Goal: Information Seeking & Learning: Learn about a topic

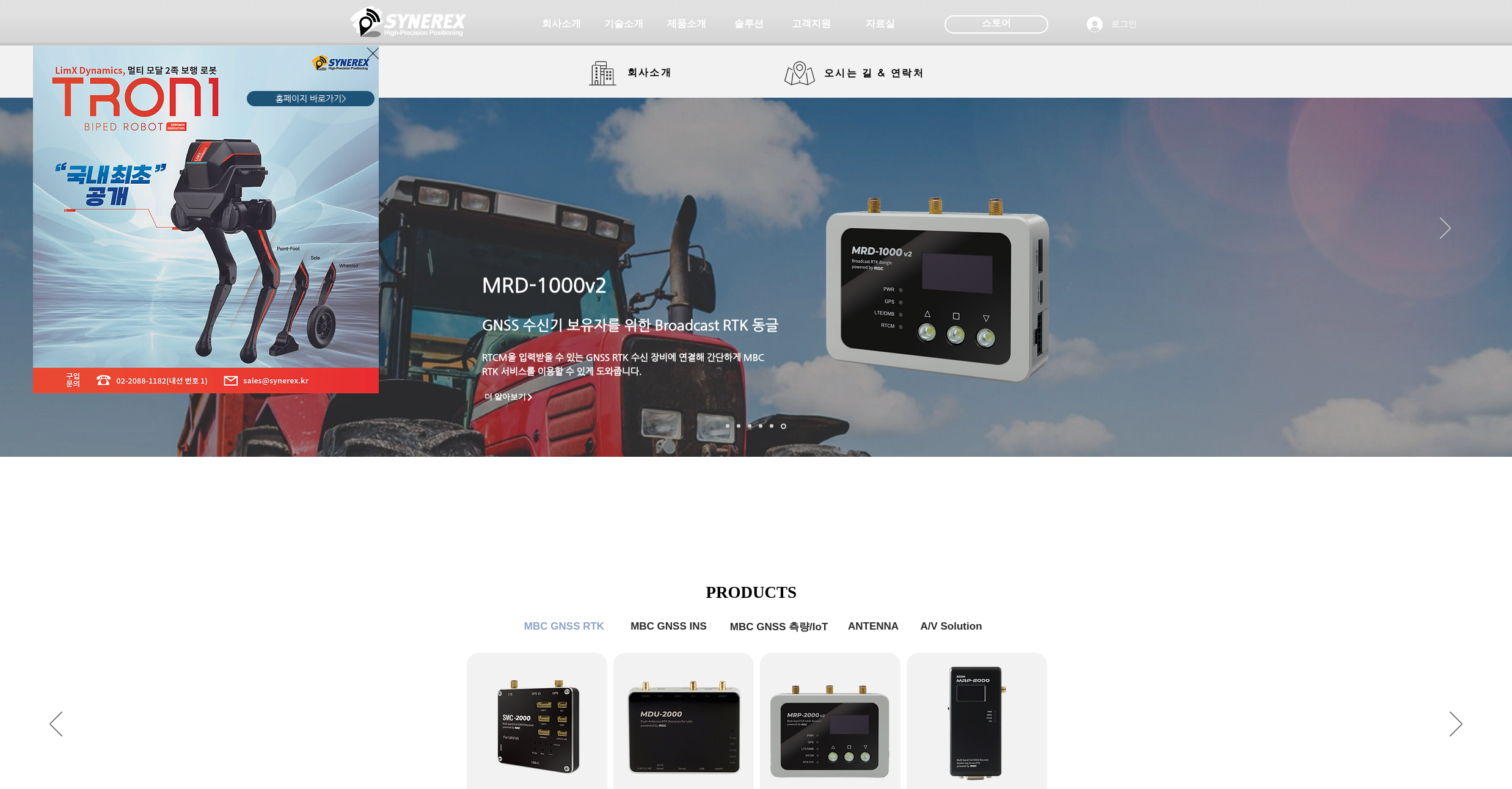
drag, startPoint x: 356, startPoint y: 494, endPoint x: 315, endPoint y: 491, distance: 41.1
click at [315, 491] on div "LimX Dinamics" at bounding box center [756, 394] width 1512 height 789
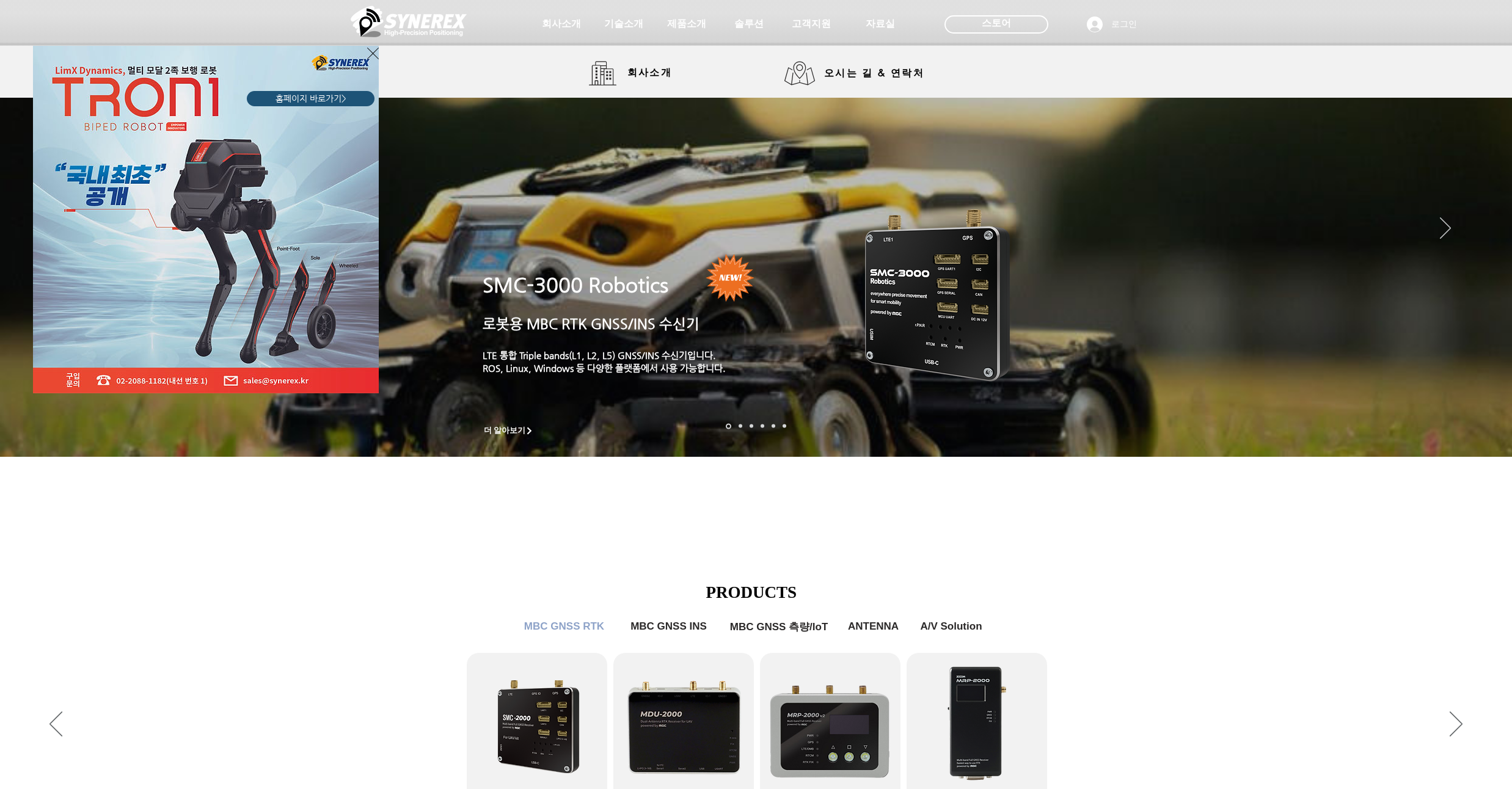
click at [369, 54] on icon "사이트로 돌아가기" at bounding box center [373, 53] width 12 height 15
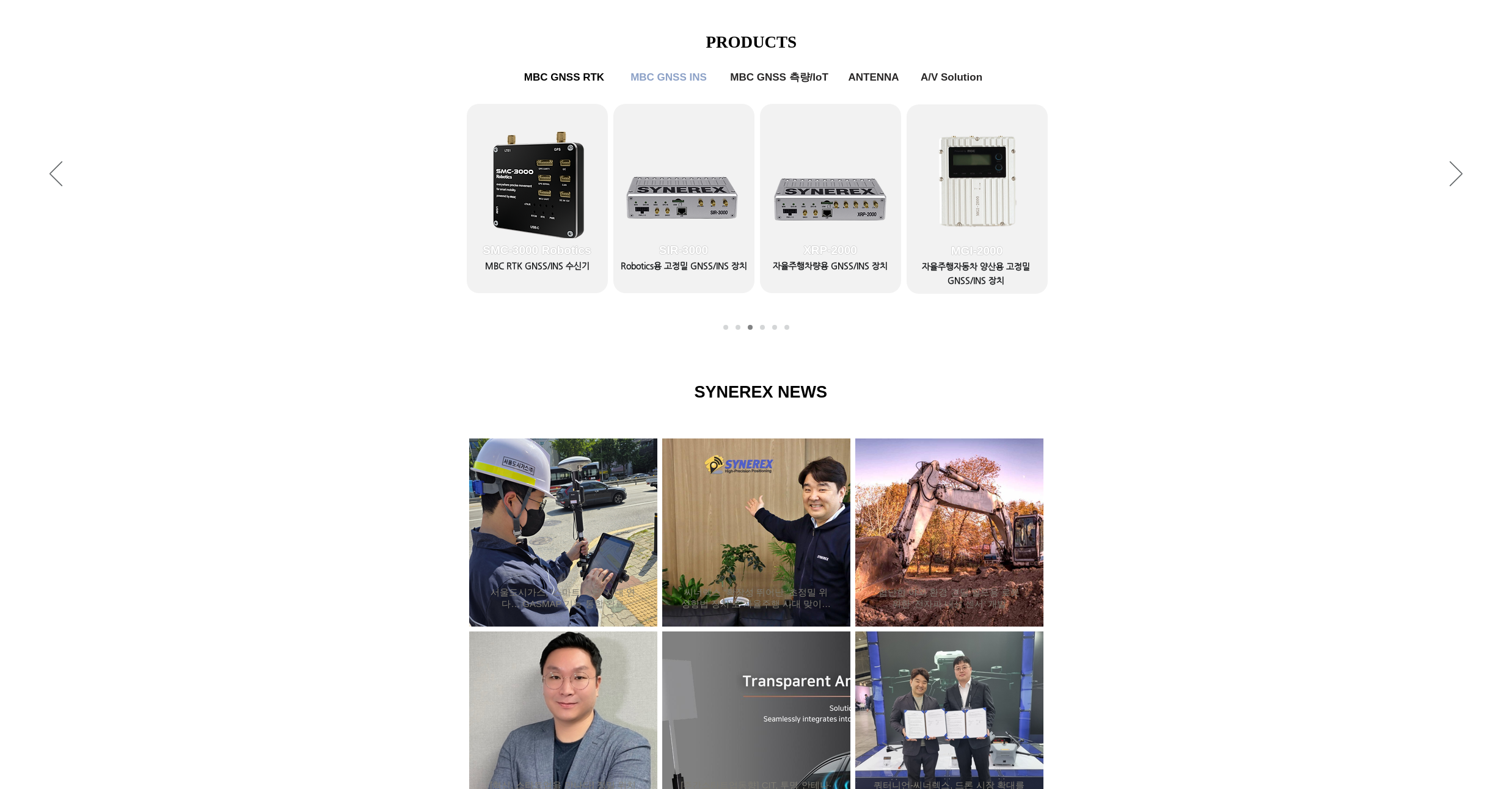
scroll to position [659, 0]
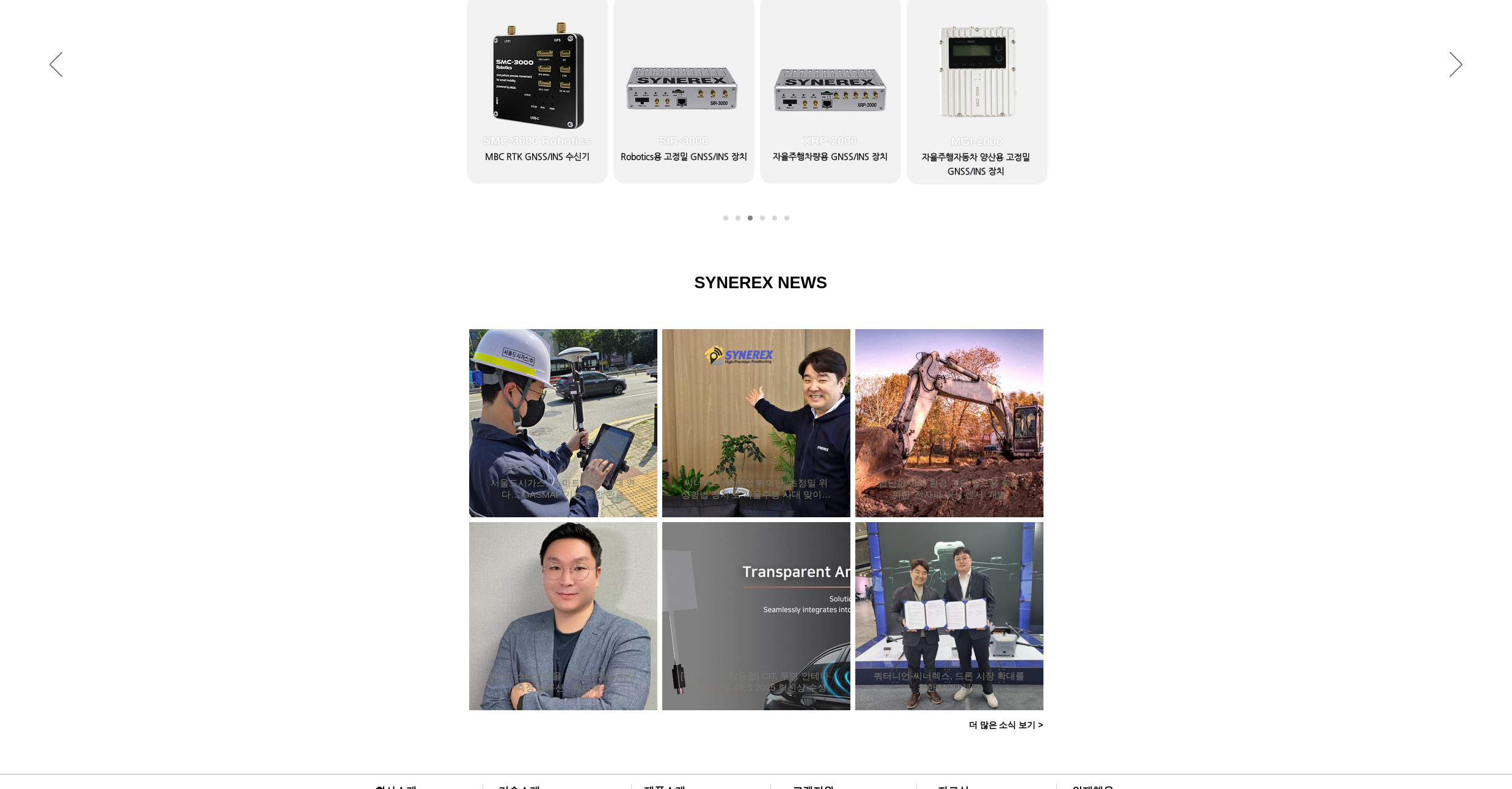
drag, startPoint x: 221, startPoint y: 231, endPoint x: 200, endPoint y: 201, distance: 36.6
click at [214, 191] on div "슬라이드쇼" at bounding box center [756, 65] width 1512 height 336
drag, startPoint x: 144, startPoint y: 226, endPoint x: 146, endPoint y: 195, distance: 31.1
click at [146, 195] on div "슬라이드쇼" at bounding box center [756, 65] width 1512 height 336
drag, startPoint x: 146, startPoint y: 195, endPoint x: 136, endPoint y: 129, distance: 66.8
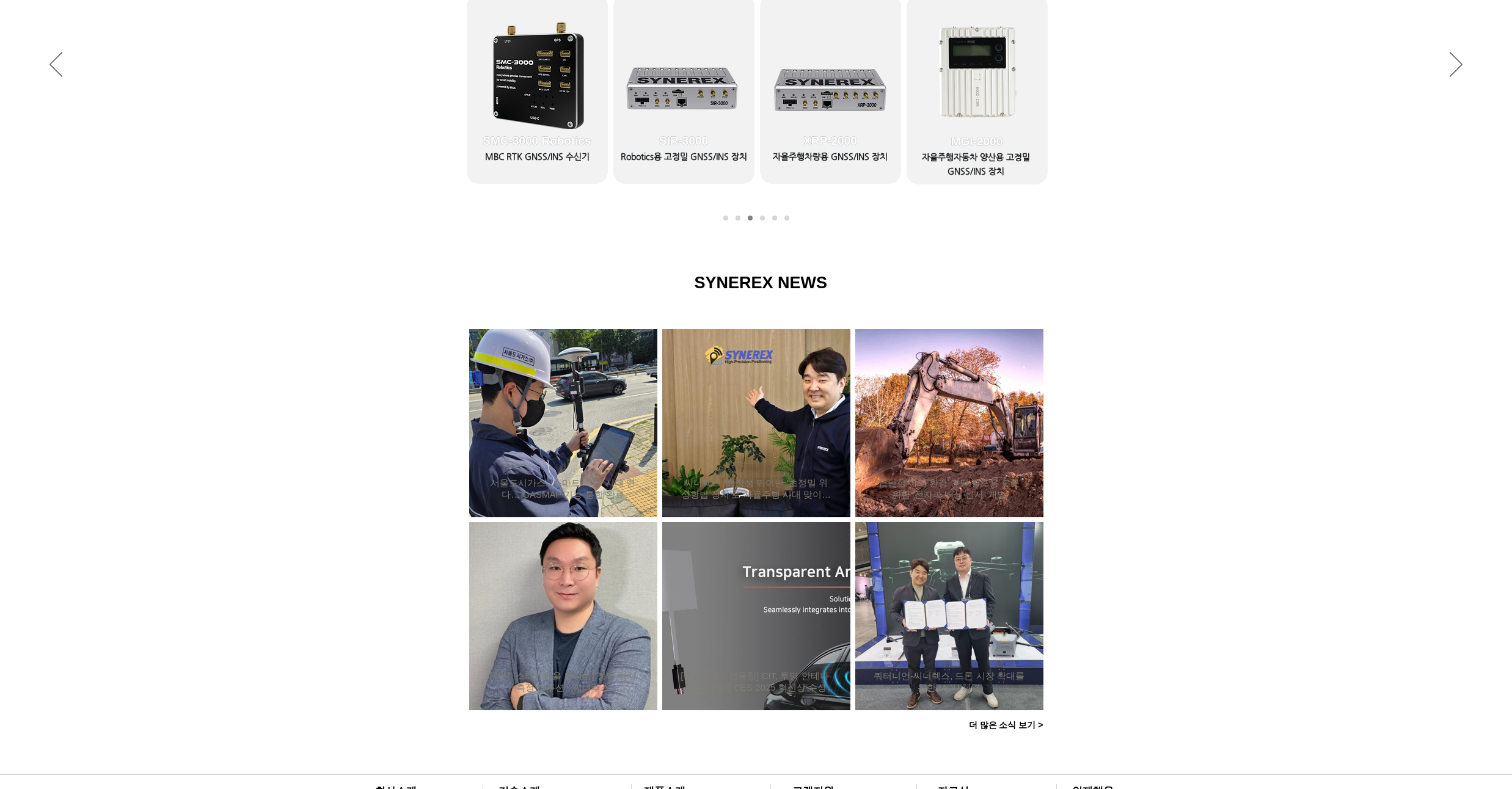
click at [136, 129] on div "슬라이드쇼" at bounding box center [756, 65] width 1512 height 336
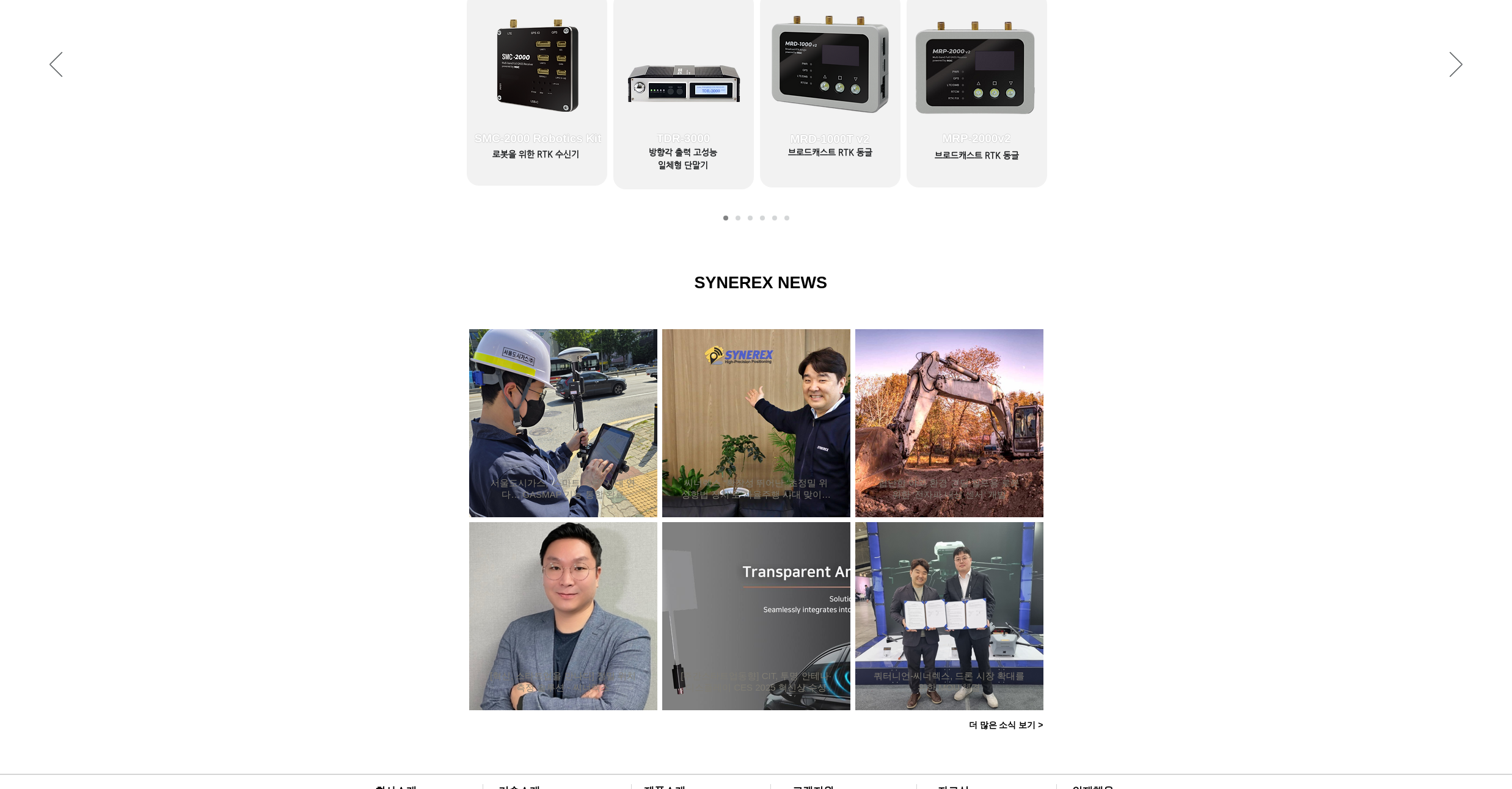
drag, startPoint x: 1157, startPoint y: 154, endPoint x: 1159, endPoint y: 136, distance: 18.1
click at [1159, 136] on div "슬라이드쇼" at bounding box center [756, 65] width 1512 height 336
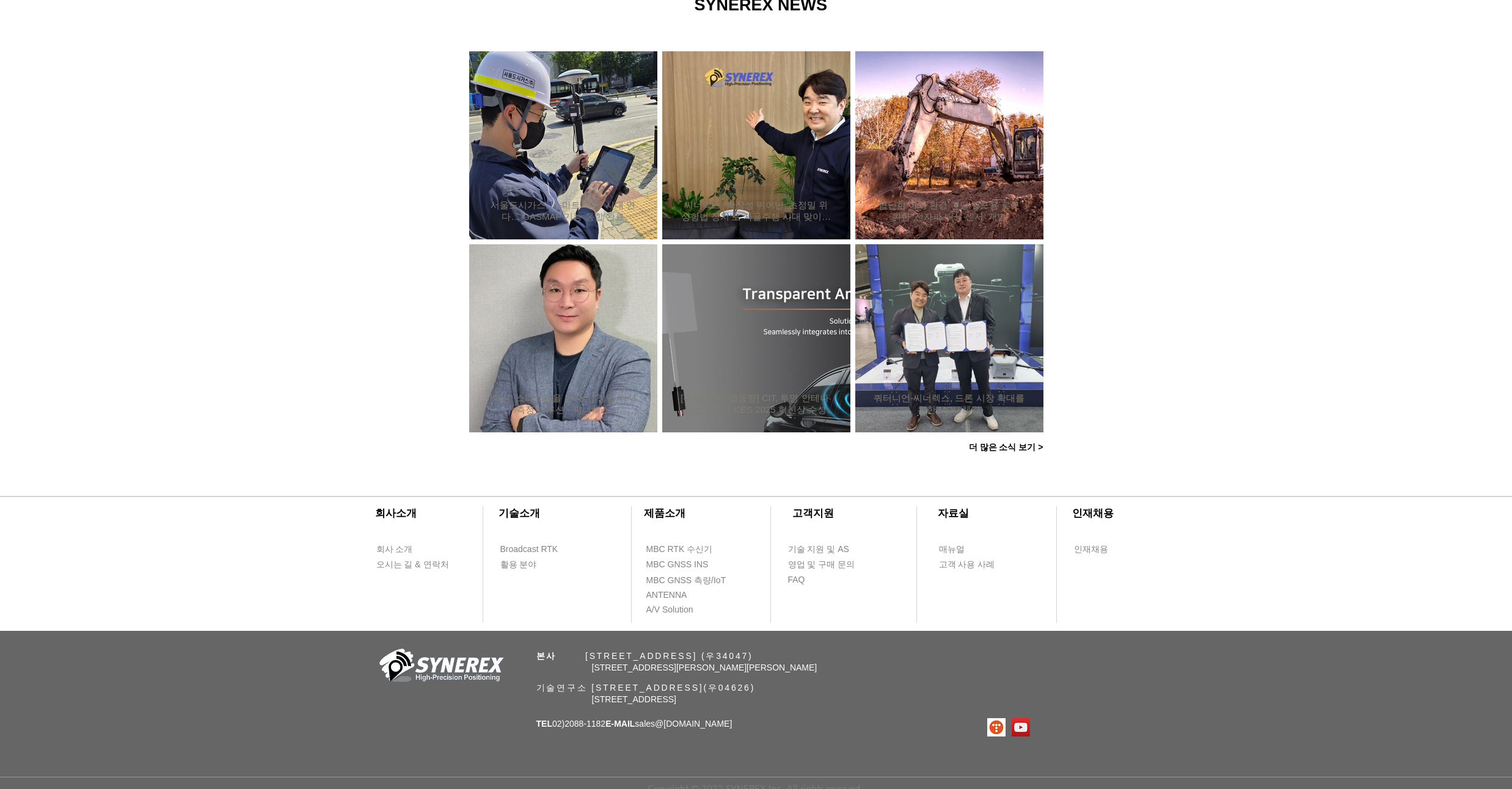
scroll to position [942, 0]
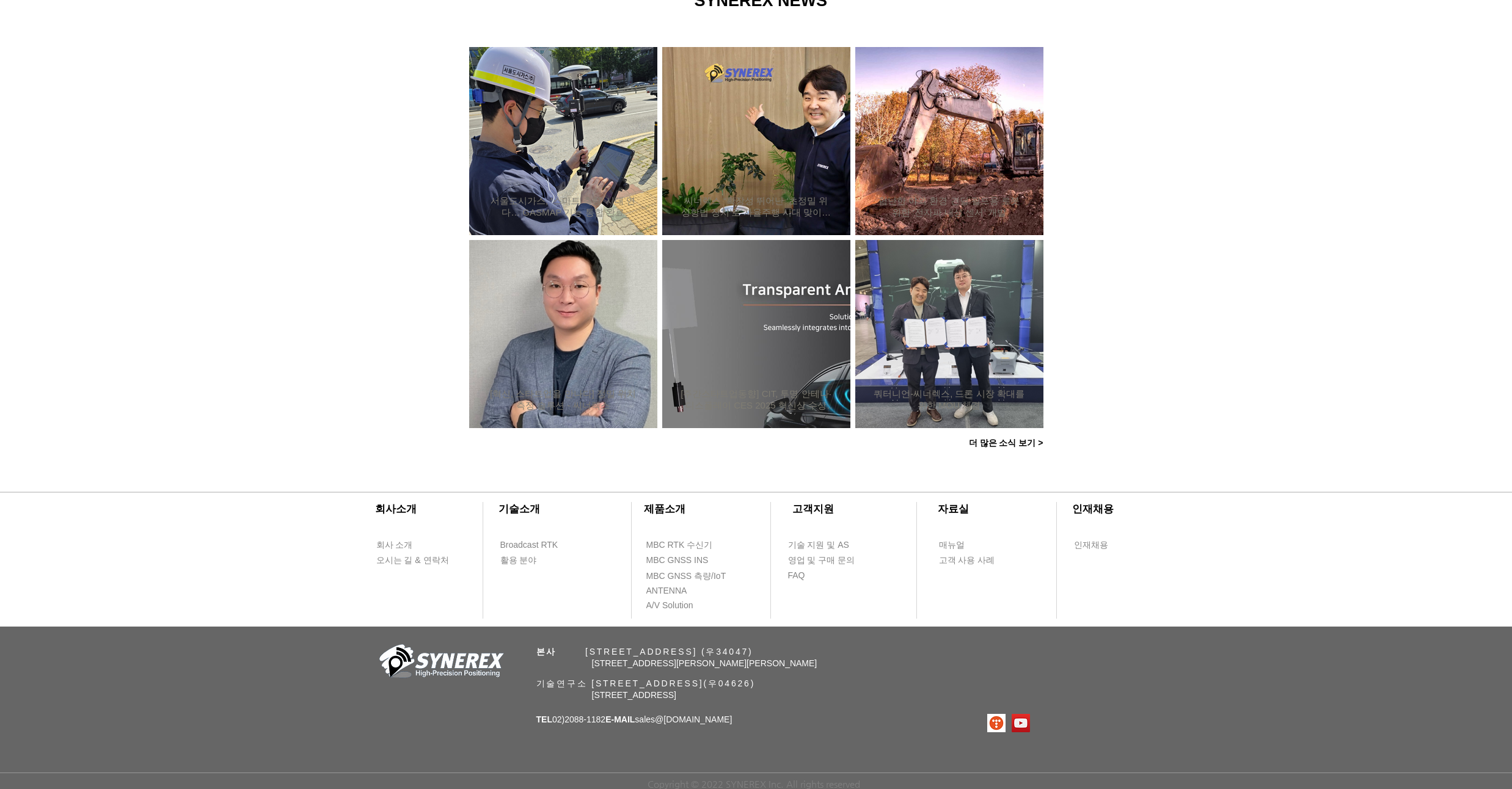
drag, startPoint x: 1159, startPoint y: 136, endPoint x: 1153, endPoint y: 105, distance: 31.6
click at [1153, 105] on div at bounding box center [756, 210] width 1512 height 519
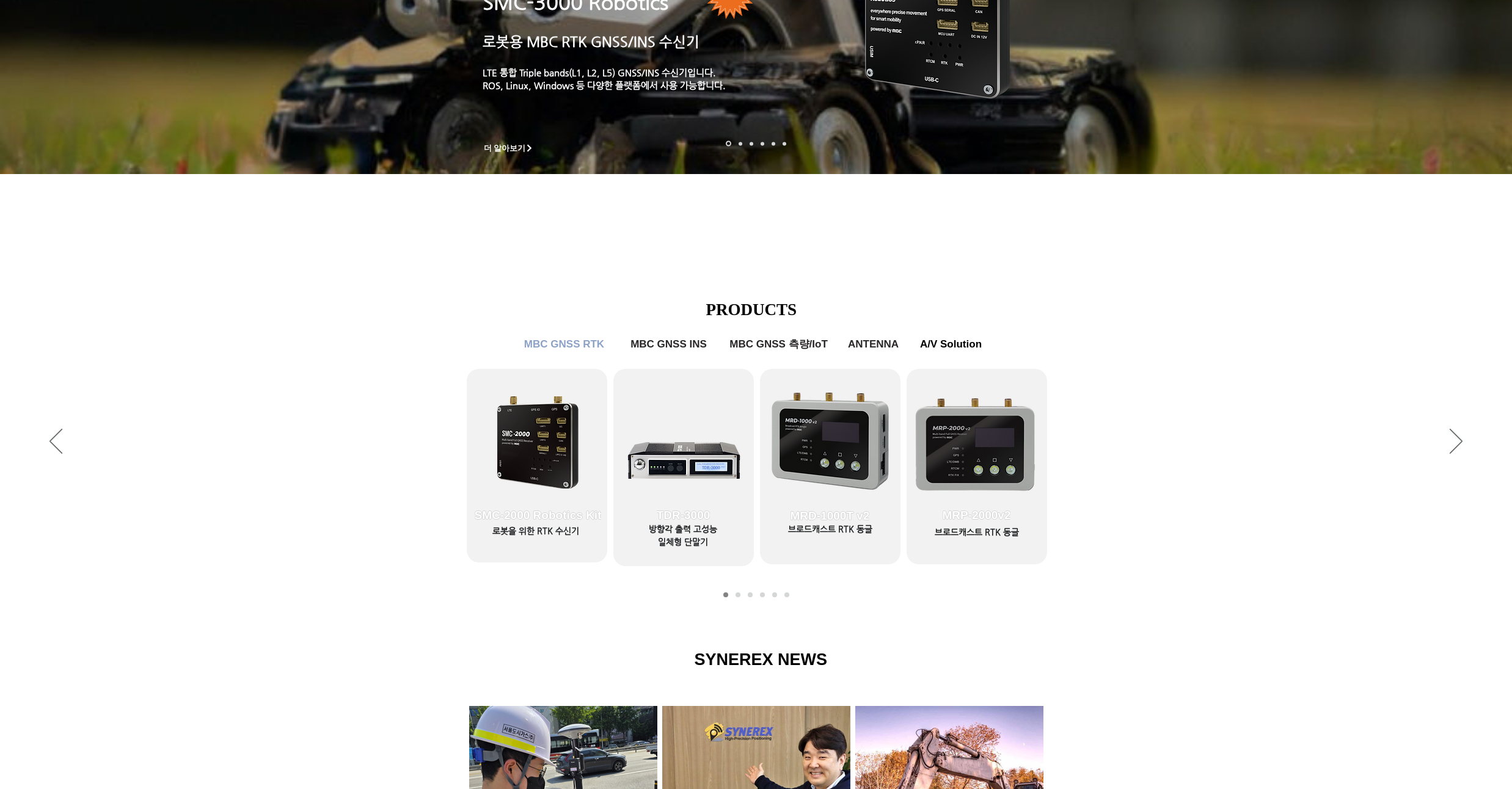
scroll to position [0, 0]
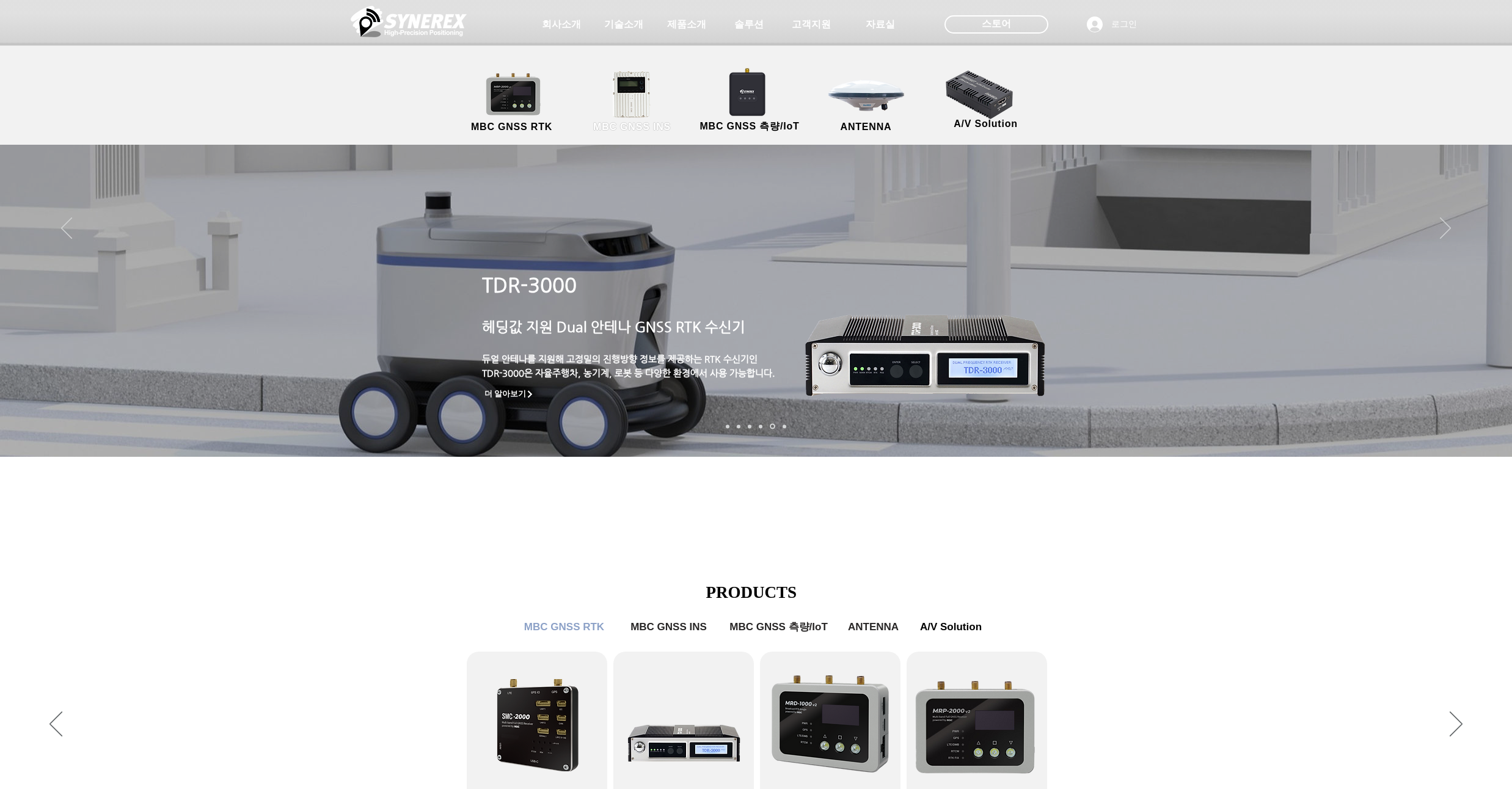
click at [622, 104] on link "MBC GNSS INS" at bounding box center [632, 102] width 110 height 64
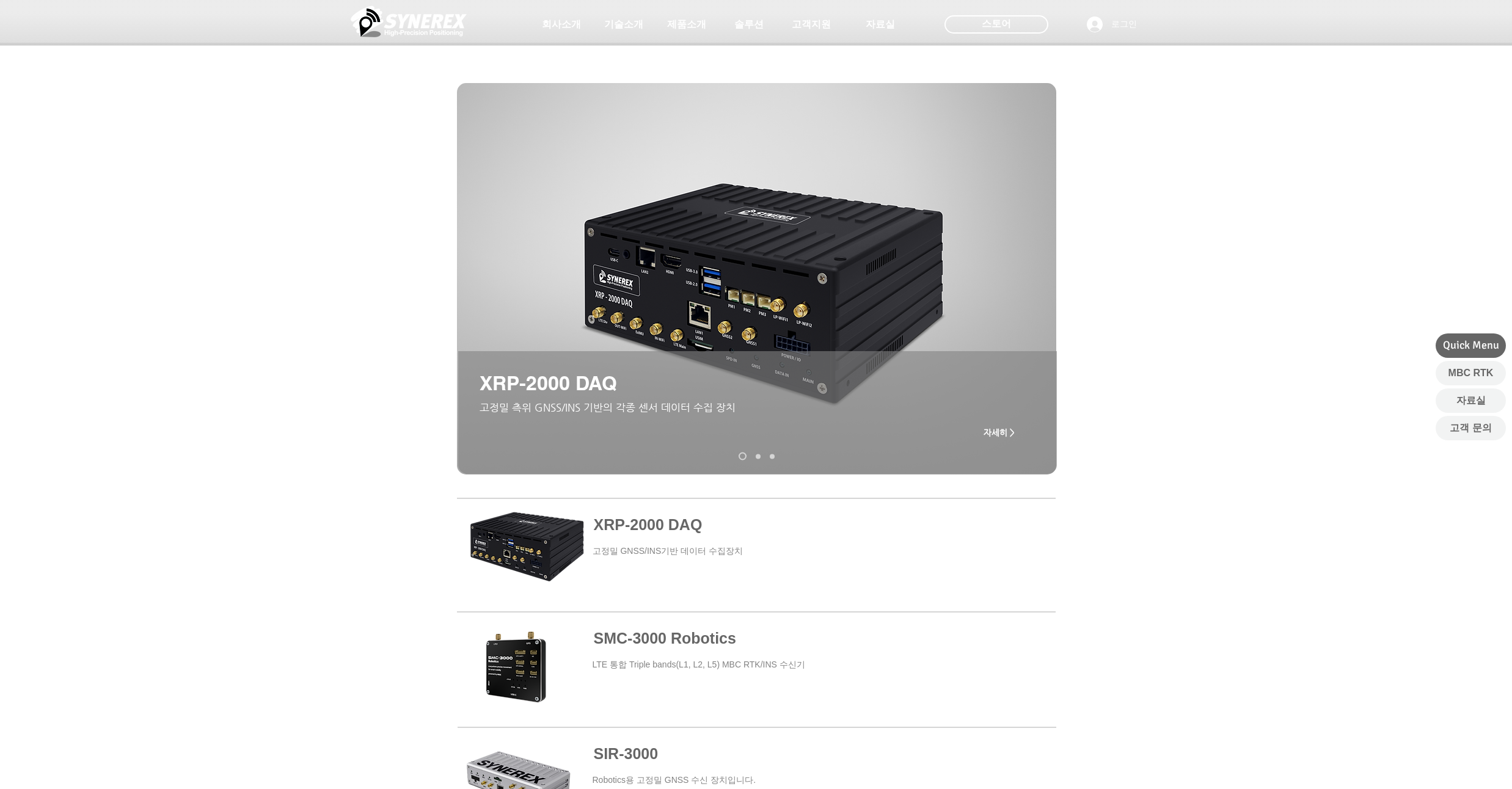
drag, startPoint x: 221, startPoint y: 282, endPoint x: 219, endPoint y: 255, distance: 27.1
click at [219, 255] on div "main content" at bounding box center [756, 340] width 1512 height 307
drag, startPoint x: 755, startPoint y: 641, endPoint x: 572, endPoint y: 643, distance: 183.0
click at [572, 643] on div "XRP-2000 DAQ ​고정밀 GNSS/INS기반 데이터 수집장치 SMC-3000 Robotics LTE 통합 Triple bands(L1,…" at bounding box center [756, 787] width 1512 height 586
copy div "SMC-3000 Robotics"
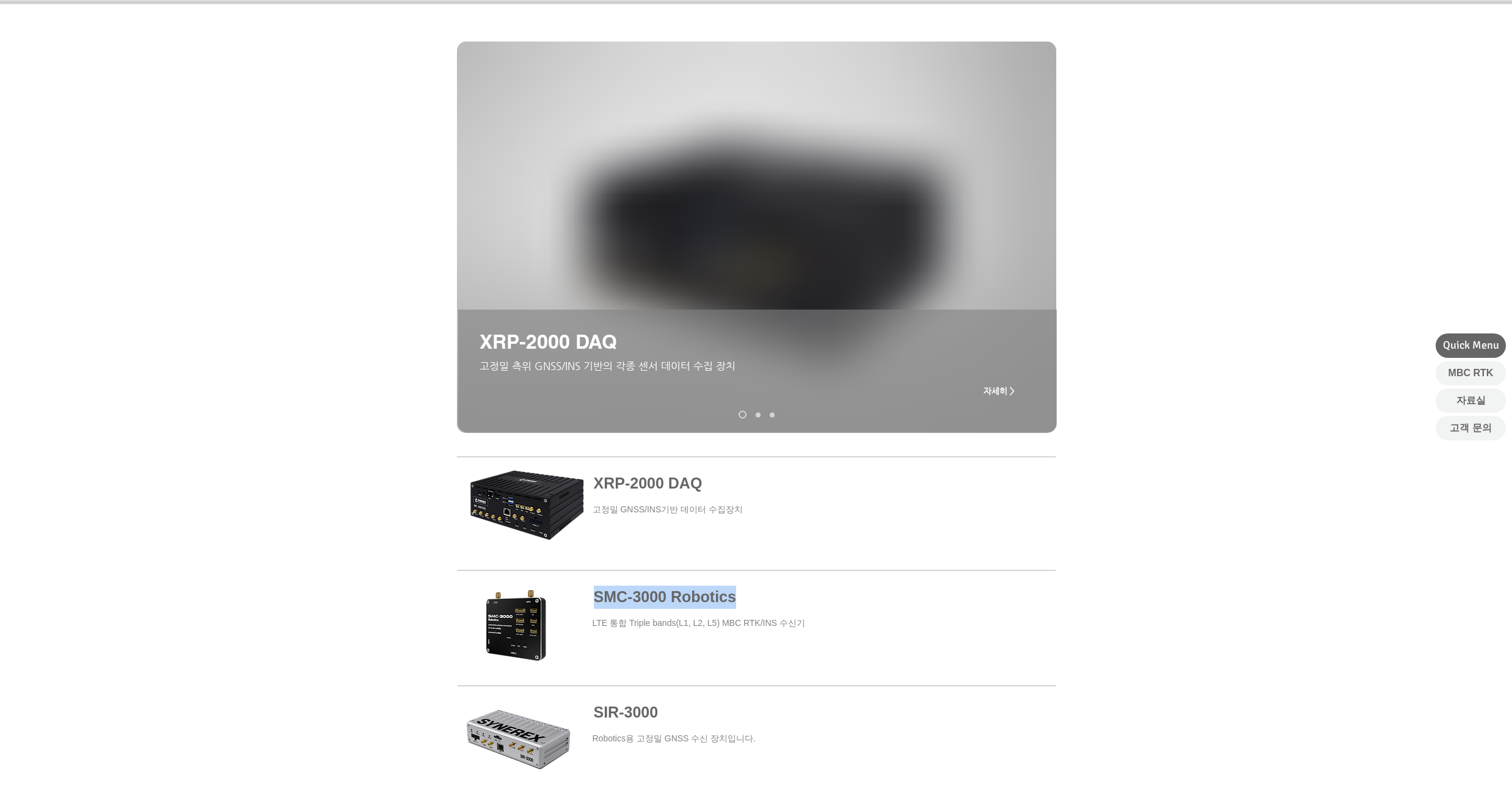
scroll to position [73, 0]
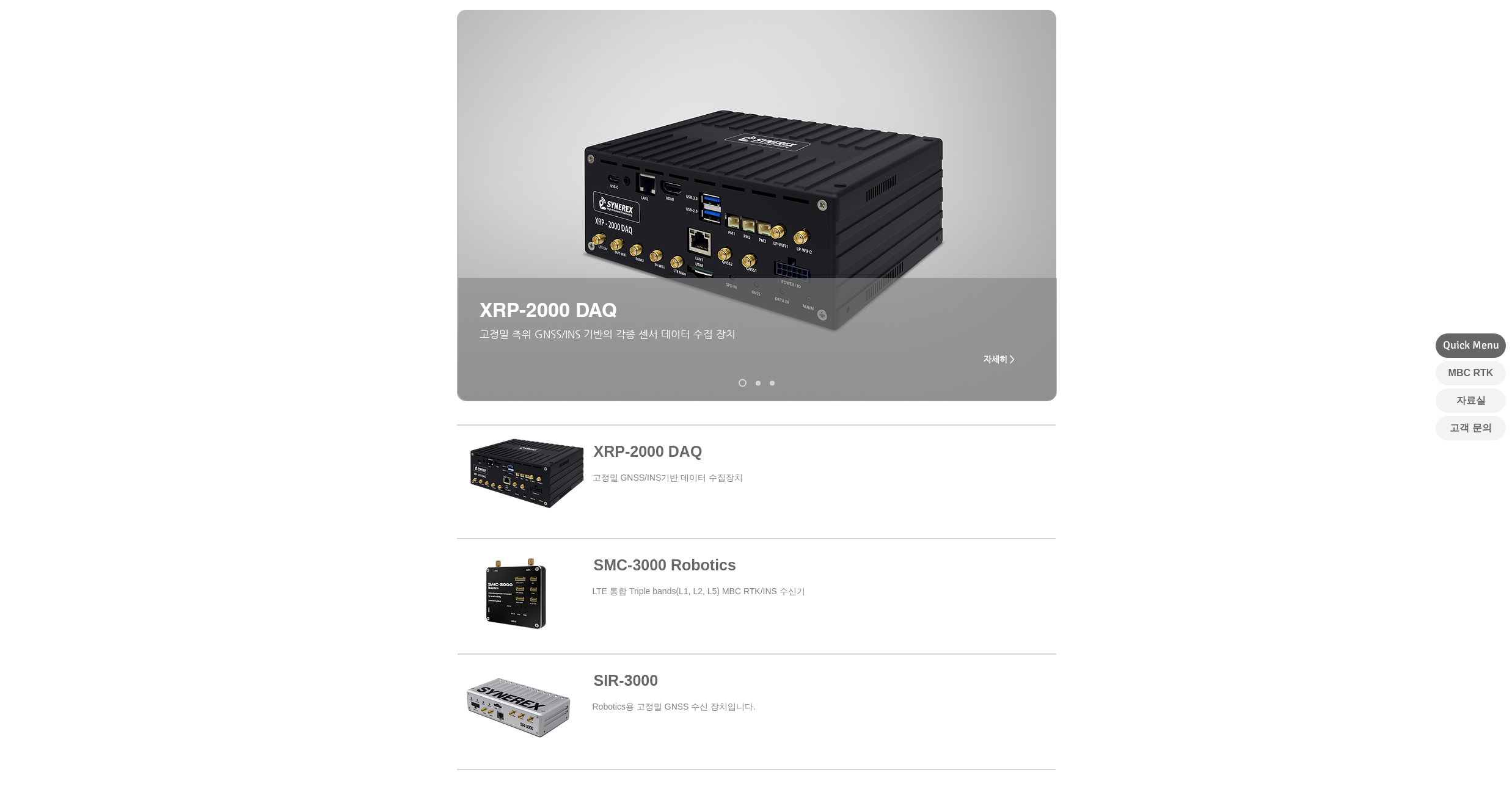
click at [1174, 202] on div "main content" at bounding box center [756, 267] width 1512 height 307
drag, startPoint x: 1174, startPoint y: 202, endPoint x: 1175, endPoint y: 181, distance: 21.0
click at [1175, 181] on div "main content" at bounding box center [756, 267] width 1512 height 307
drag, startPoint x: 1177, startPoint y: 181, endPoint x: 1177, endPoint y: 162, distance: 19.0
click at [1177, 162] on div "main content" at bounding box center [756, 267] width 1512 height 307
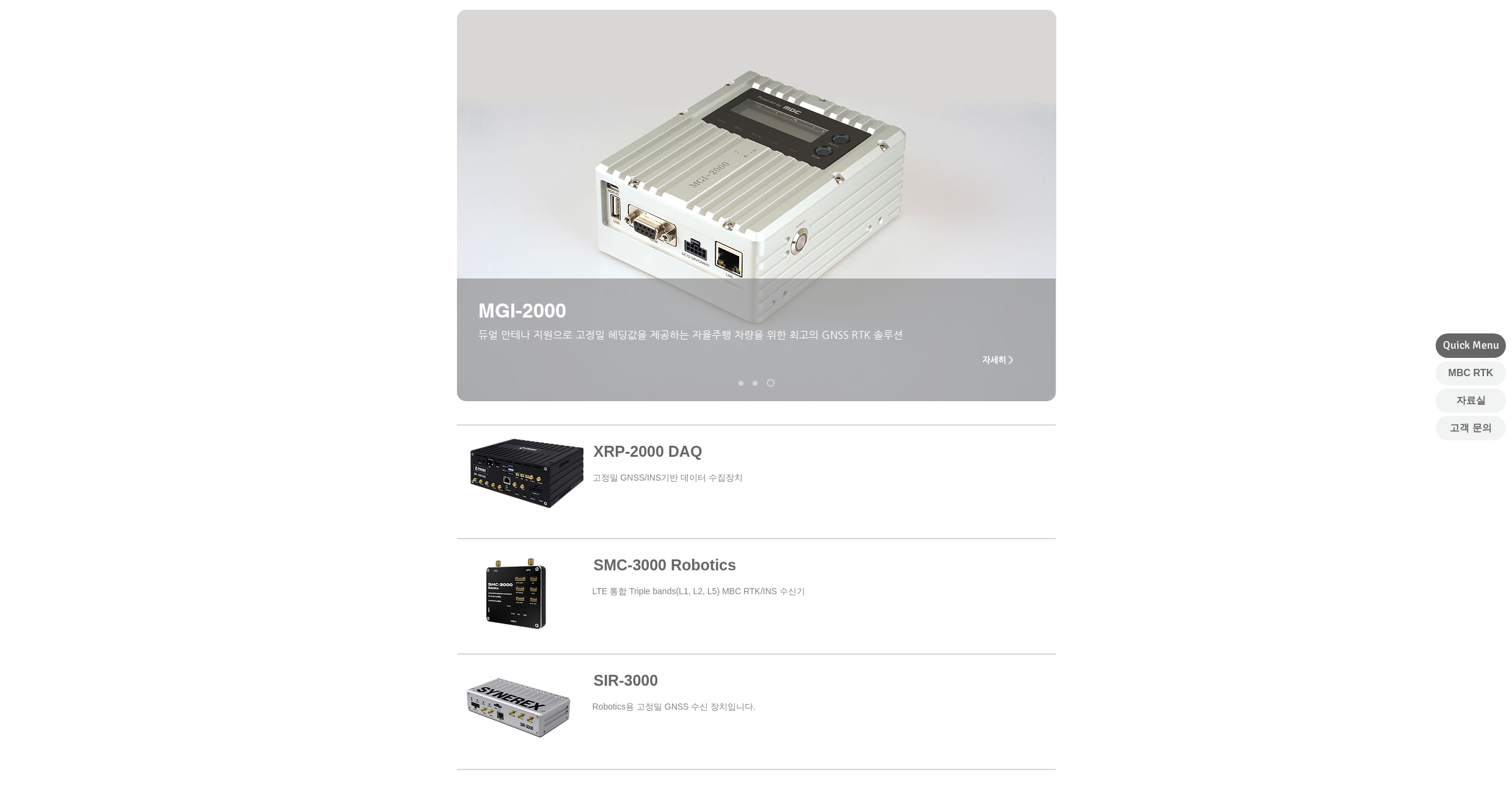
drag, startPoint x: 229, startPoint y: 170, endPoint x: 358, endPoint y: 103, distance: 145.4
click at [229, 141] on div "main content" at bounding box center [756, 267] width 1512 height 307
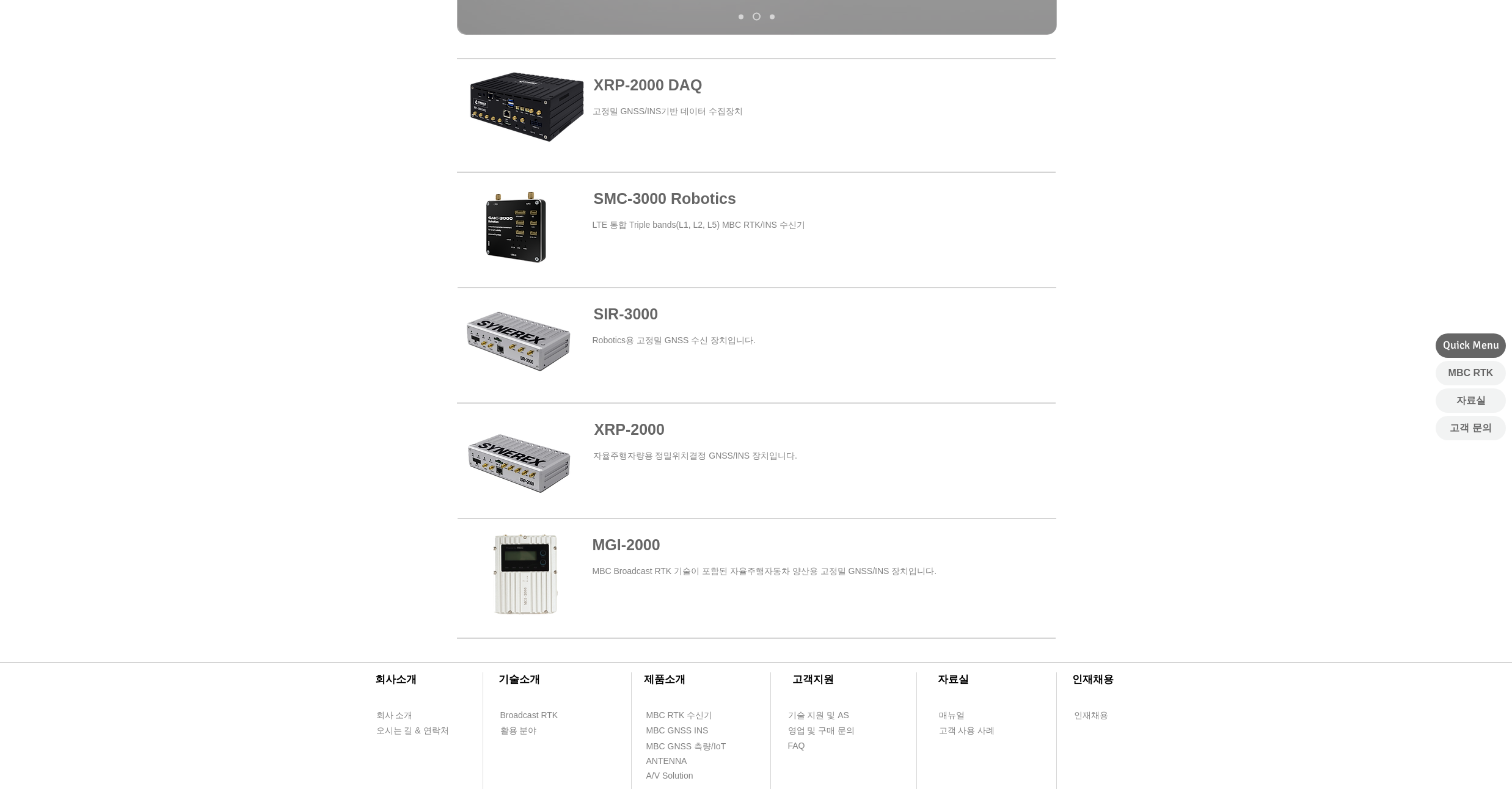
scroll to position [0, 0]
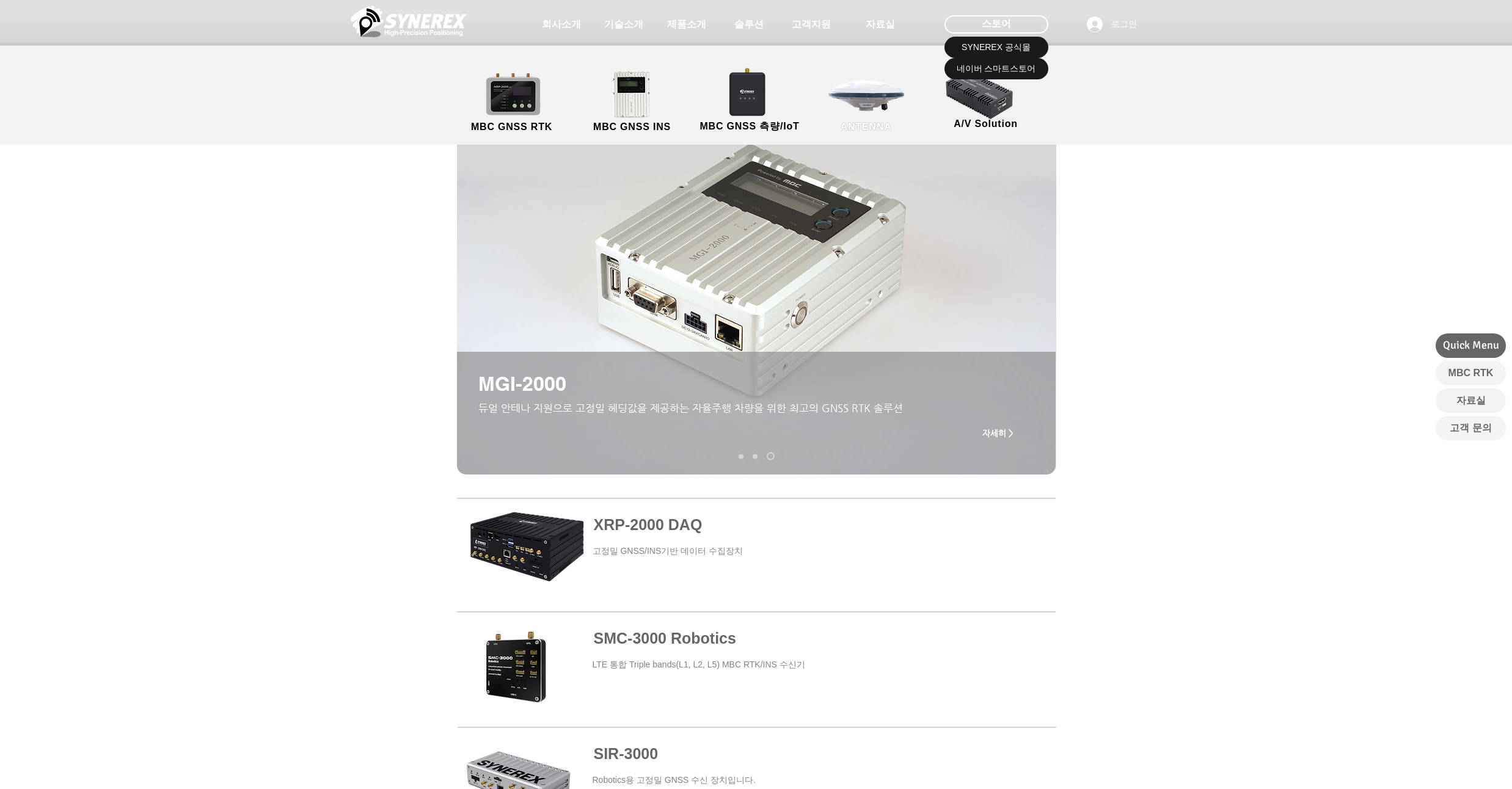
click at [886, 111] on link "ANTENNA" at bounding box center [866, 102] width 110 height 64
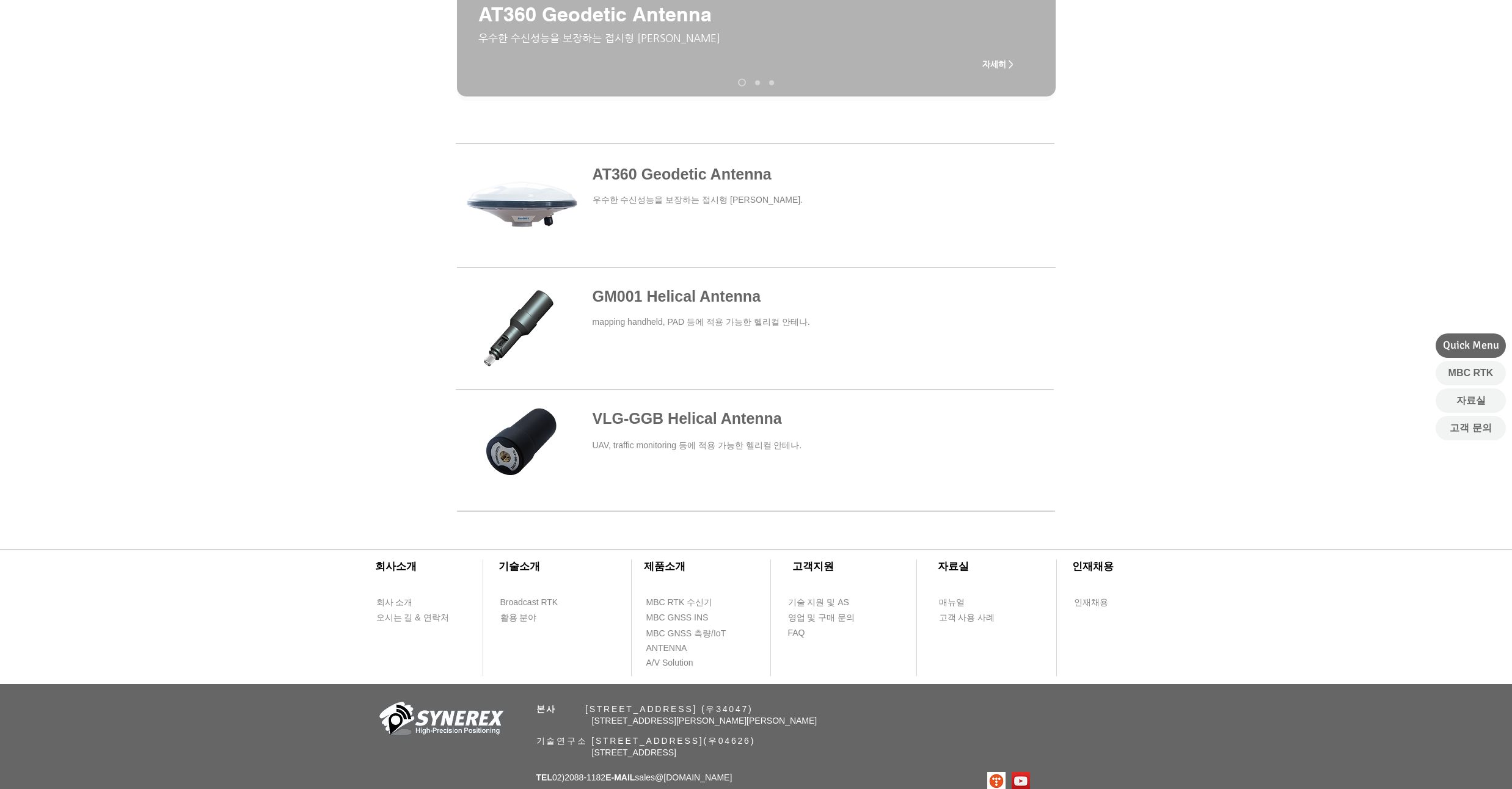
scroll to position [366, 0]
drag, startPoint x: 173, startPoint y: 206, endPoint x: 177, endPoint y: 178, distance: 28.3
click at [177, 178] on div at bounding box center [756, 253] width 1512 height 264
click at [651, 294] on span at bounding box center [755, 327] width 598 height 107
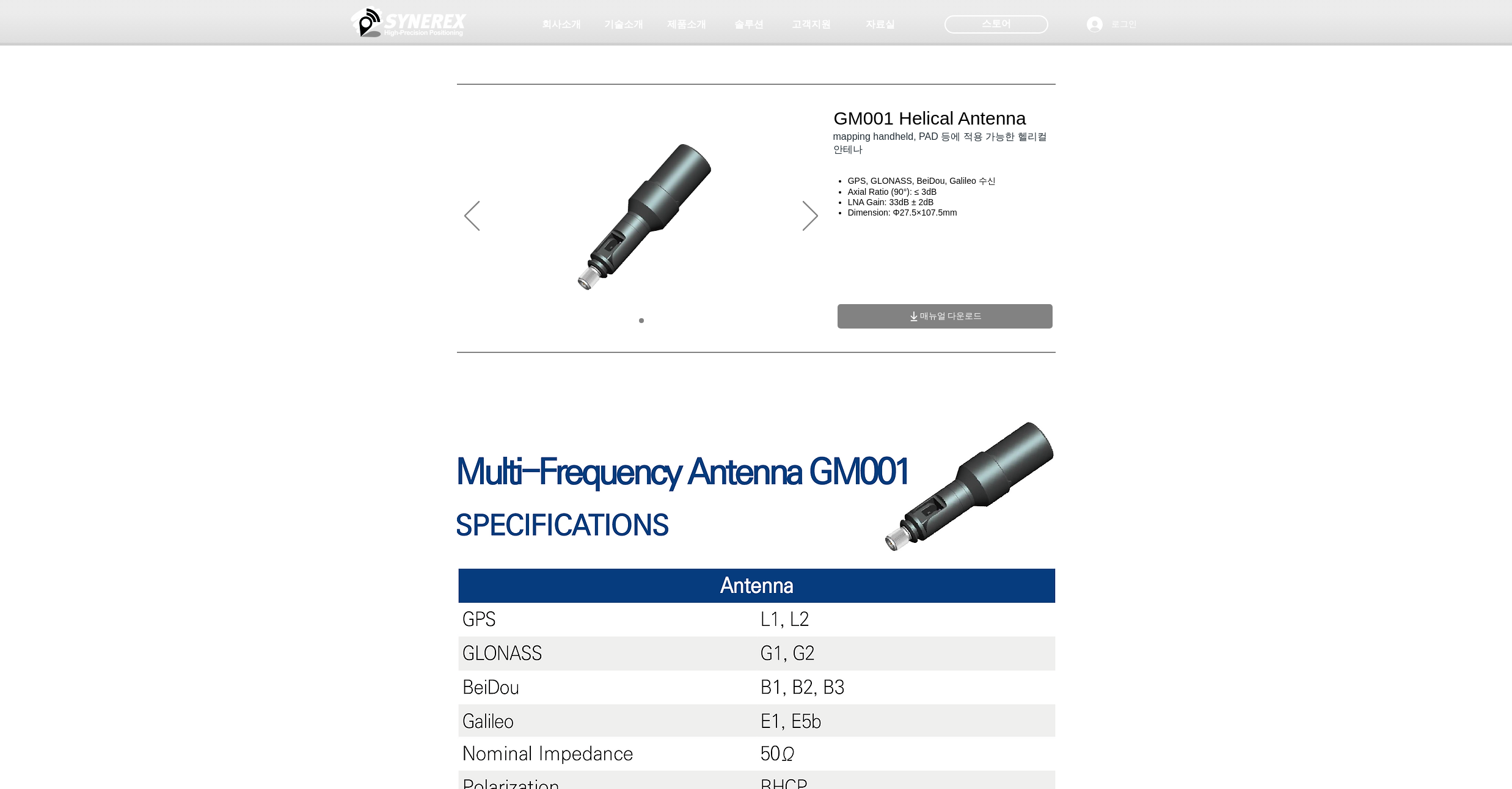
drag, startPoint x: 250, startPoint y: 250, endPoint x: 245, endPoint y: 227, distance: 23.5
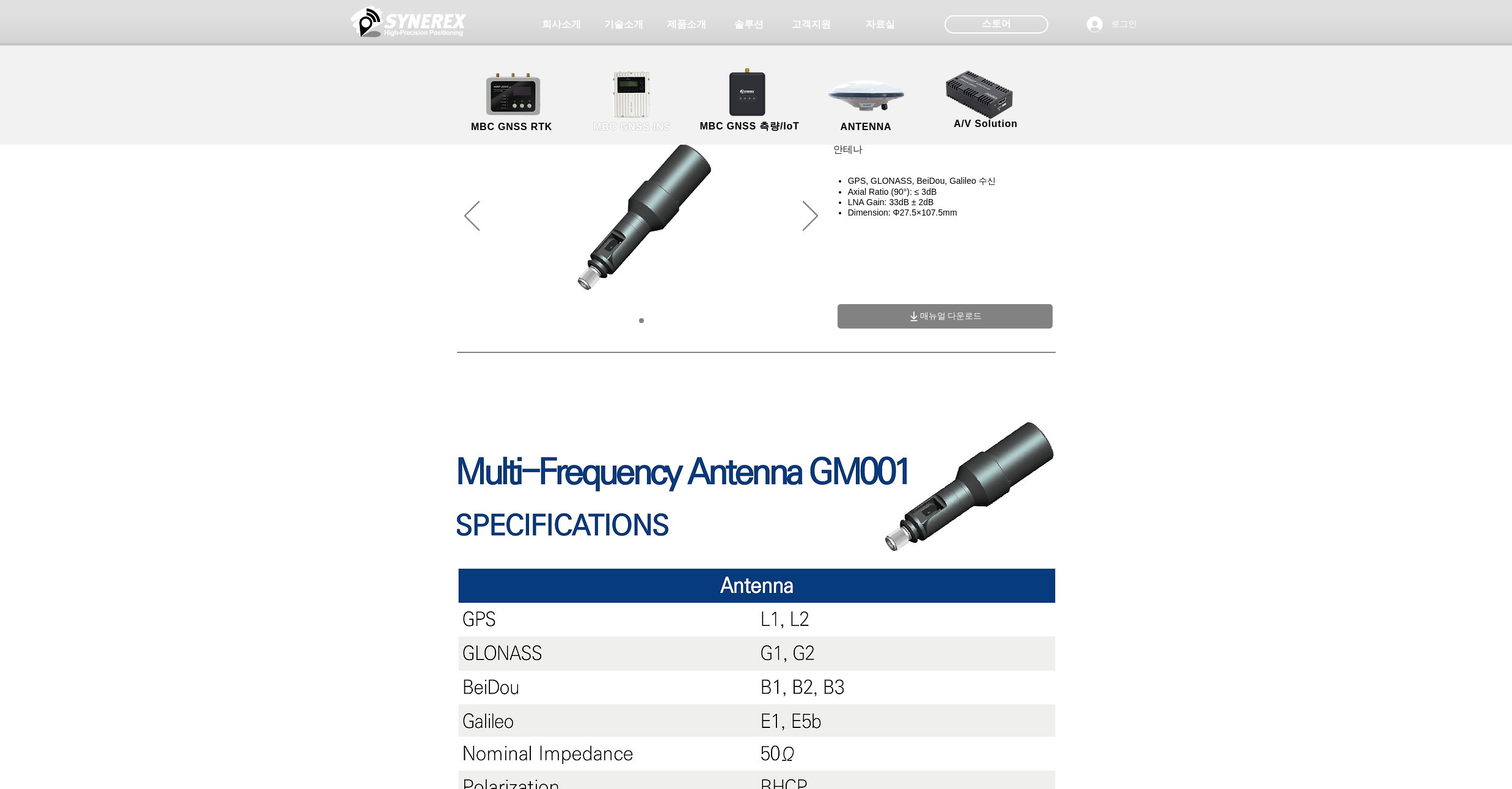
click at [638, 98] on link "MBC GNSS INS" at bounding box center [632, 102] width 110 height 64
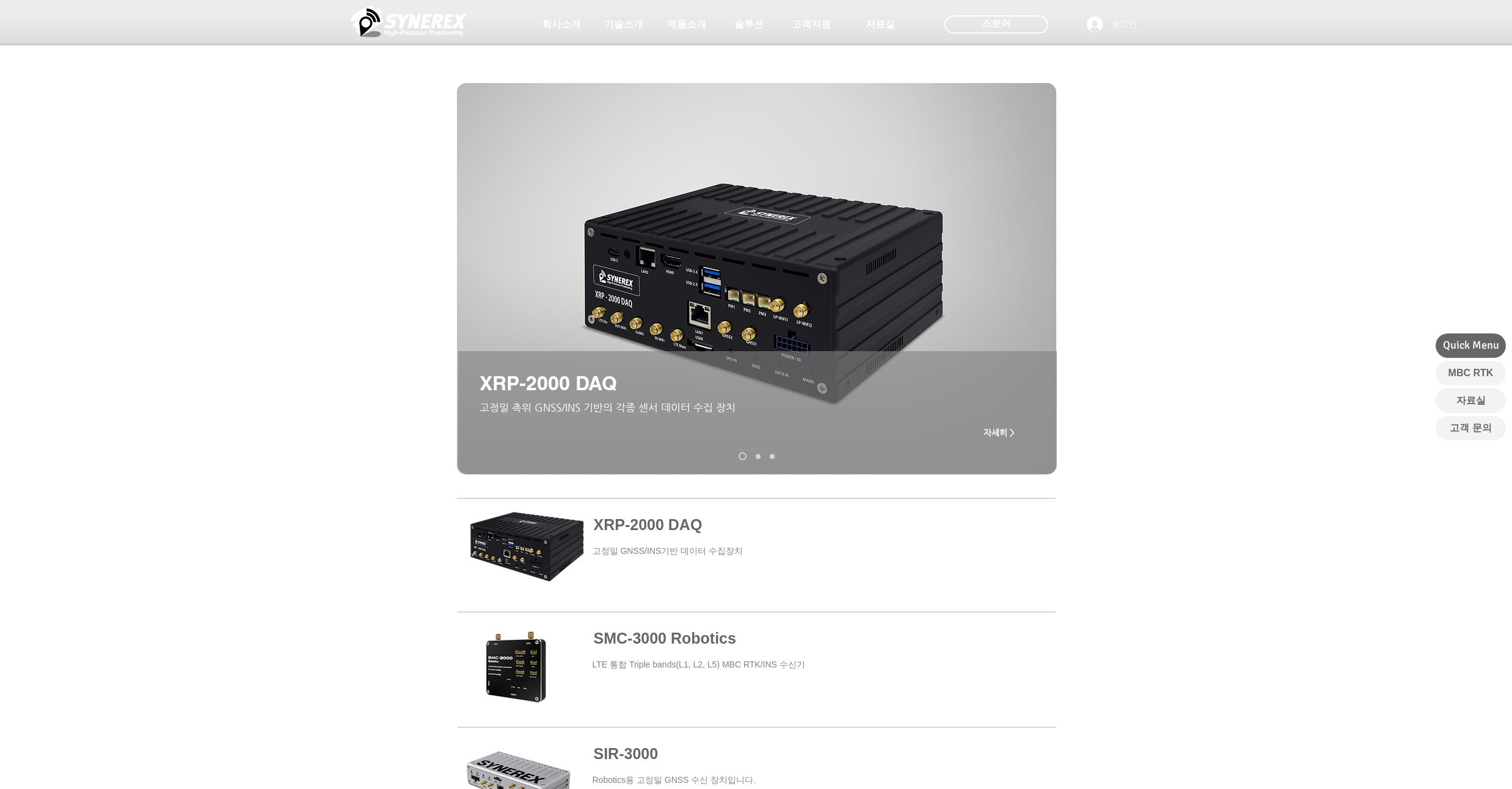
scroll to position [366, 0]
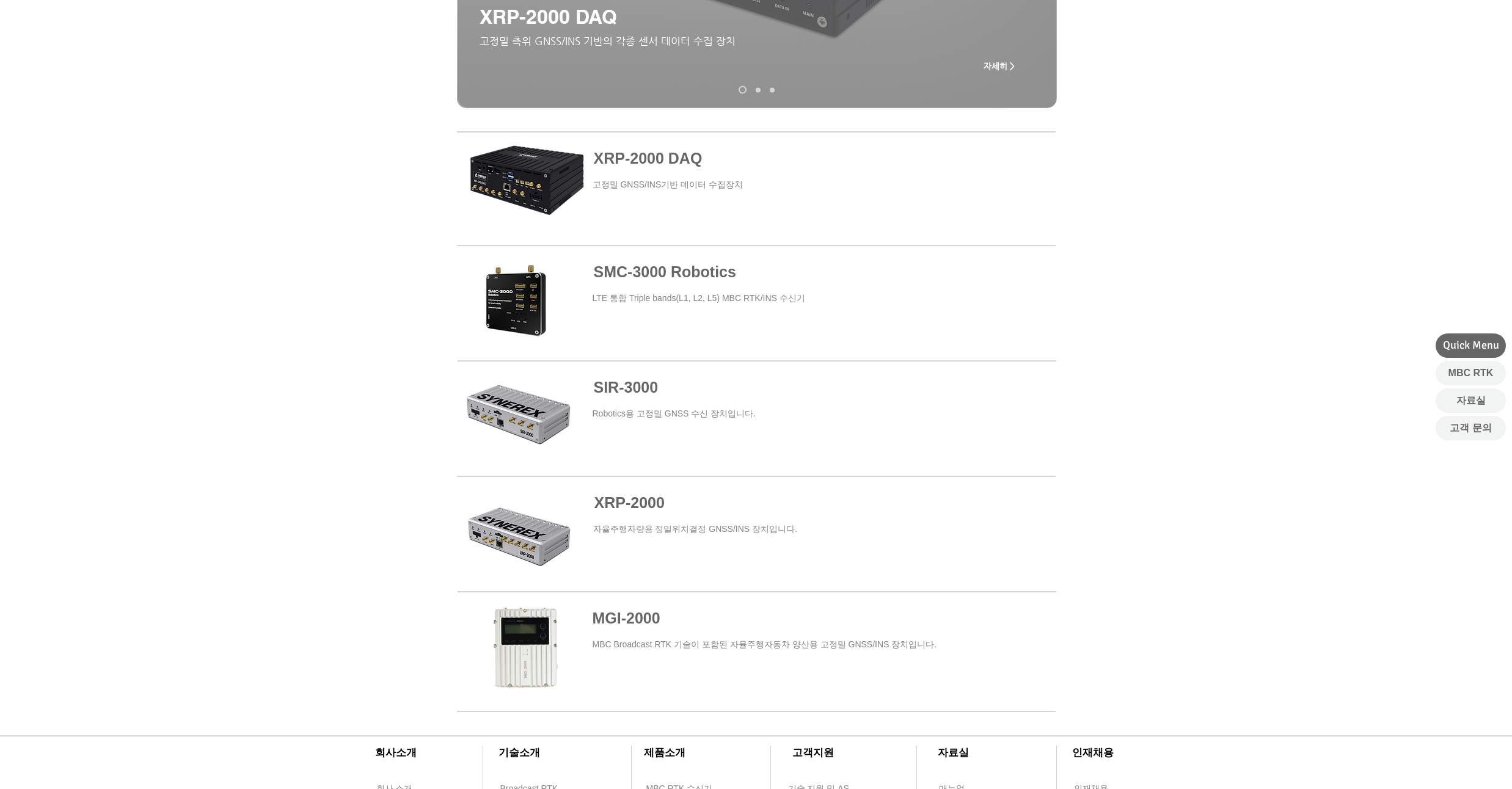
drag, startPoint x: 236, startPoint y: 204, endPoint x: 219, endPoint y: 163, distance: 44.4
click at [219, 163] on div at bounding box center [756, 420] width 1512 height 586
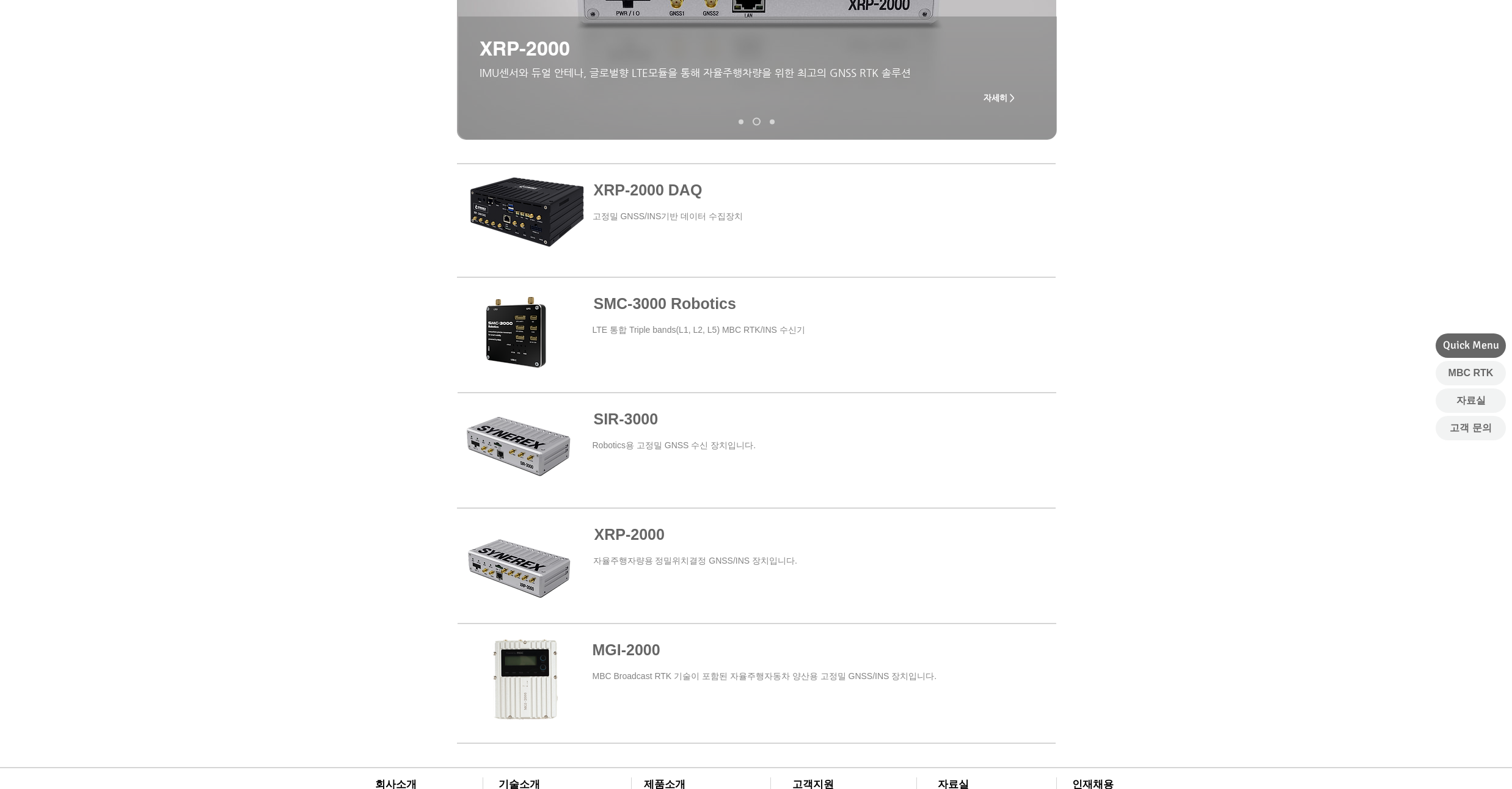
scroll to position [0, 0]
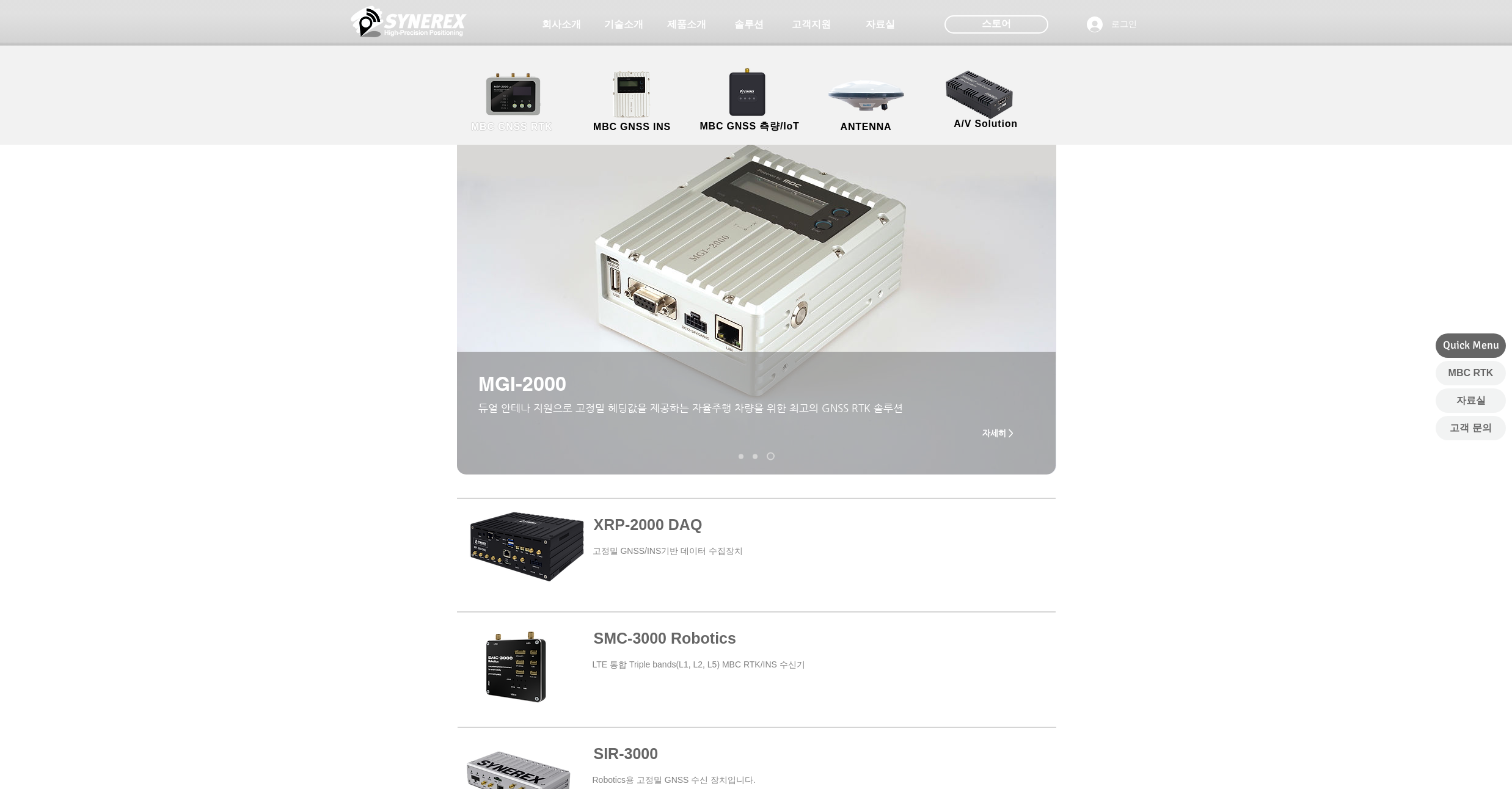
click at [526, 105] on link "MBC GNSS RTK" at bounding box center [511, 102] width 110 height 64
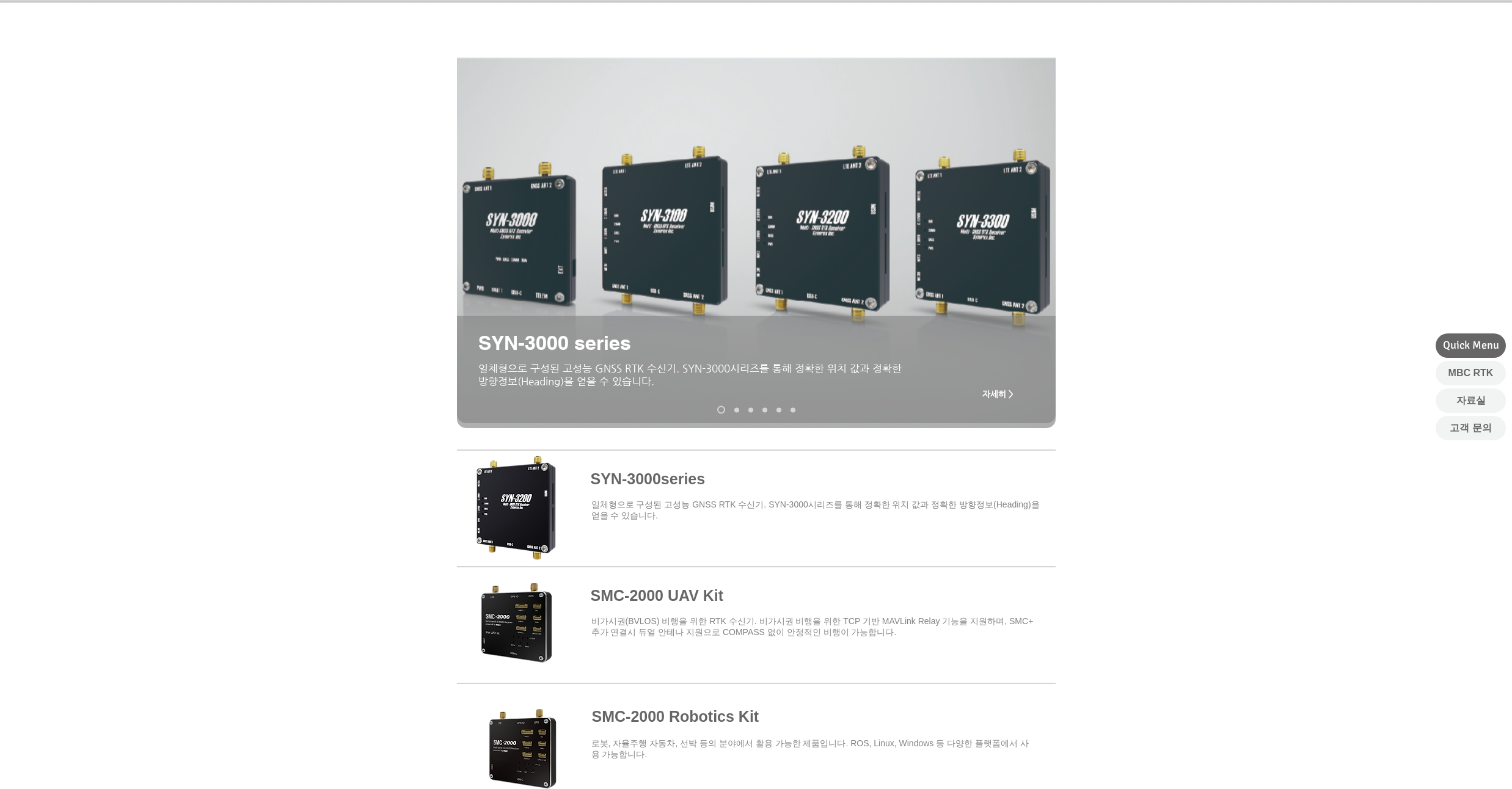
scroll to position [293, 0]
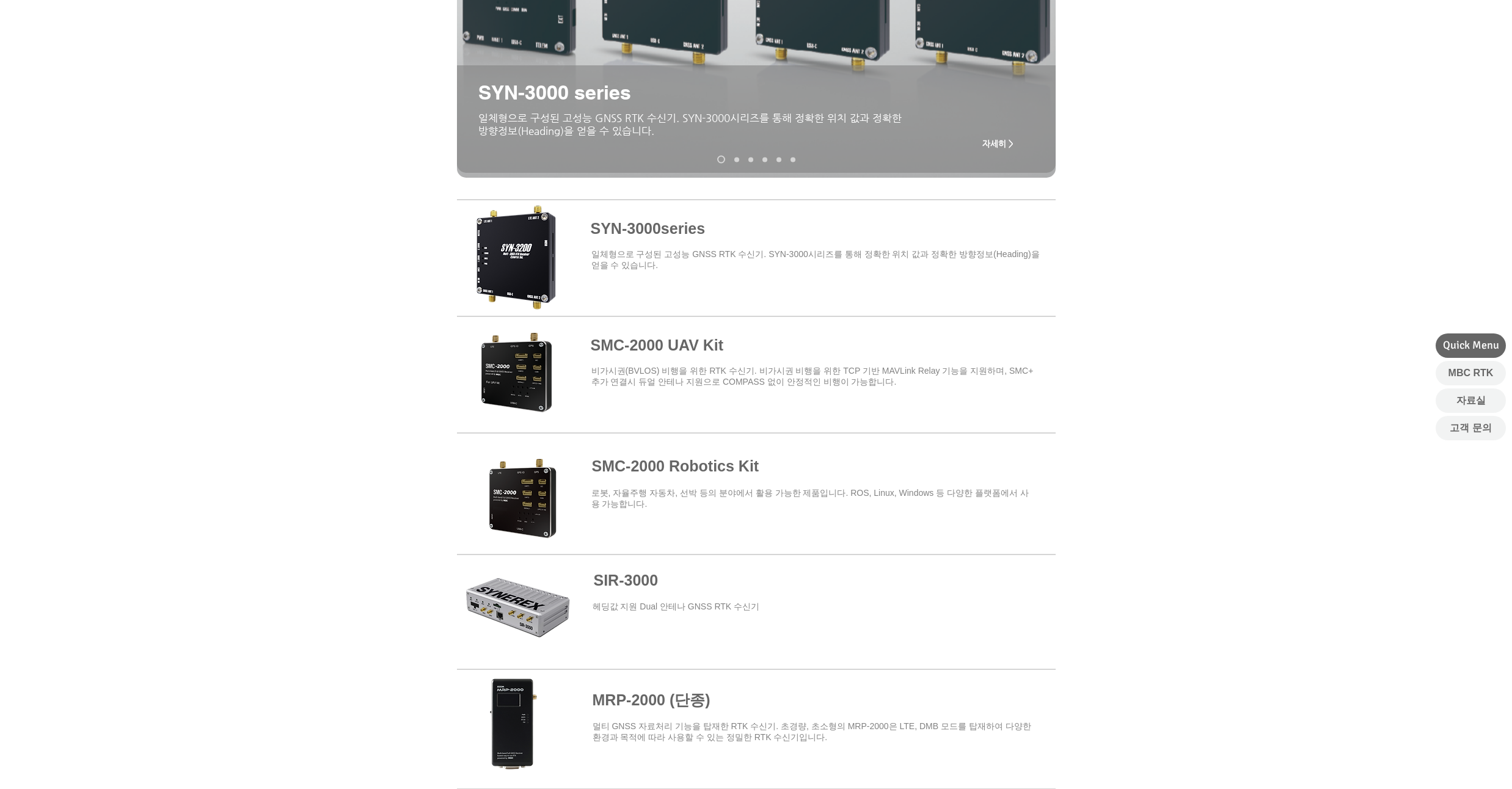
drag, startPoint x: 214, startPoint y: 206, endPoint x: 213, endPoint y: 183, distance: 23.0
click at [213, 183] on div "SYN-3000 series 일체형으로 구성된 고성능 GNSS RTK 수신기. SYN-3000시리즈를 통해 정확한 위치 값과 정확한 방향정보(…" at bounding box center [756, 679] width 1512 height 1570
